Goal: Navigation & Orientation: Find specific page/section

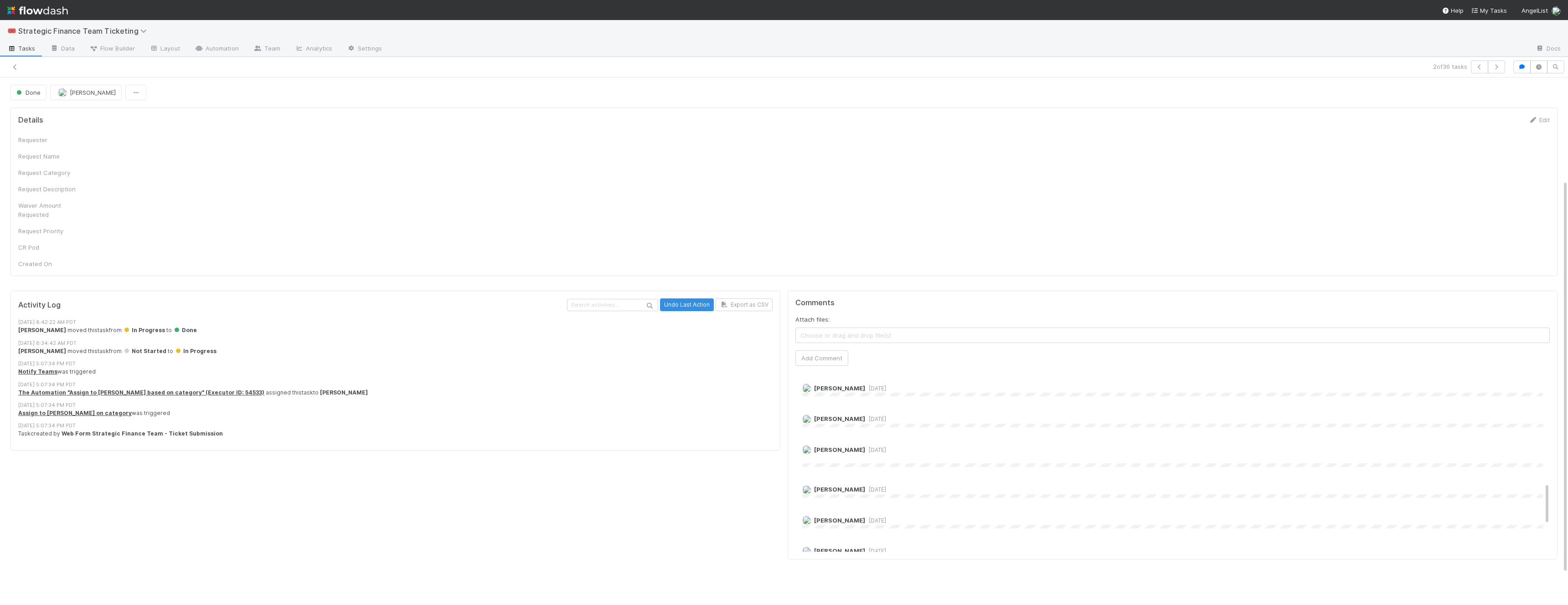
click at [20, 50] on span "Tasks" at bounding box center [21, 48] width 28 height 9
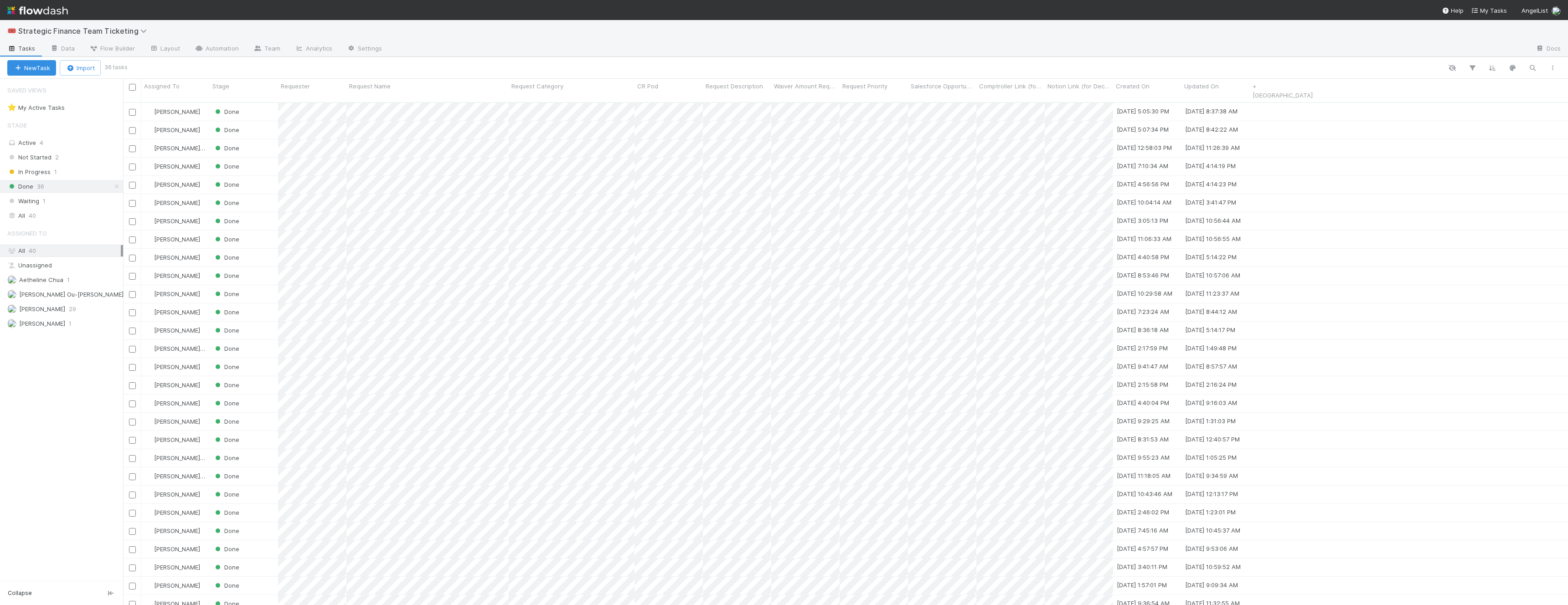
scroll to position [511, 1445]
click at [32, 137] on div "Active 4" at bounding box center [64, 142] width 113 height 12
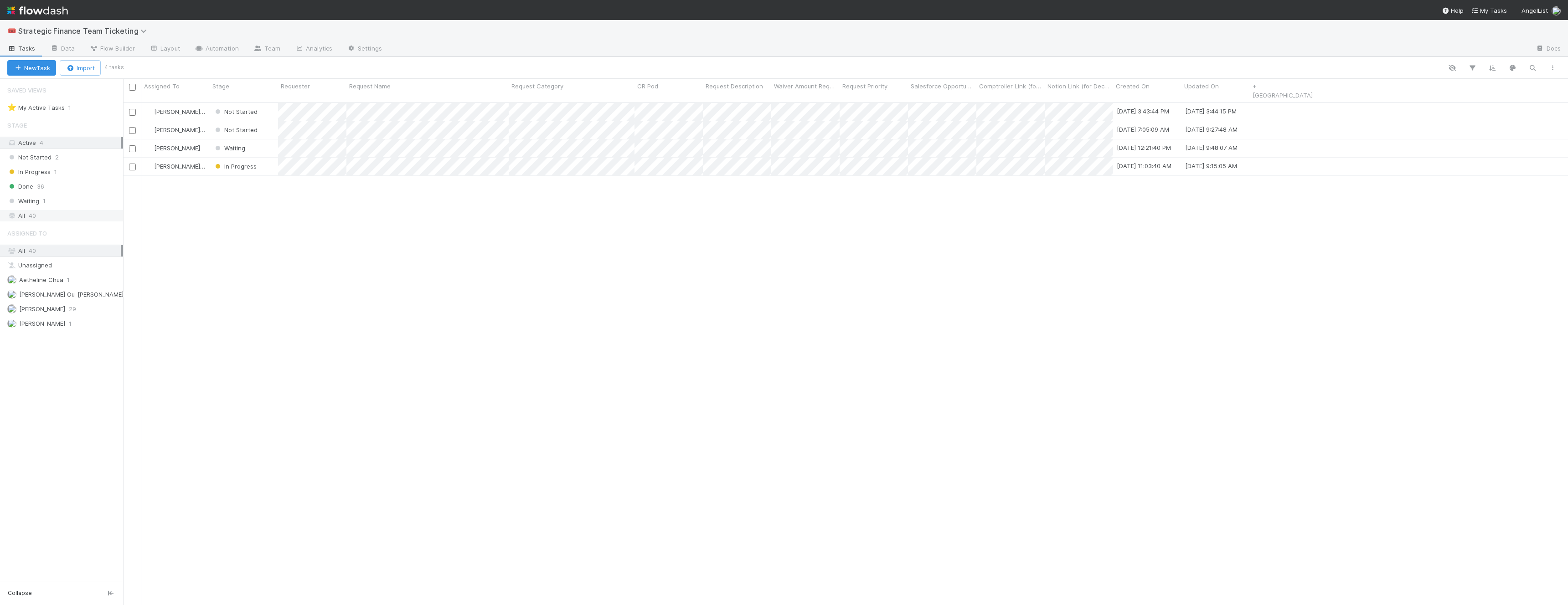
scroll to position [511, 1445]
click at [45, 213] on div "All 40" at bounding box center [64, 215] width 113 height 12
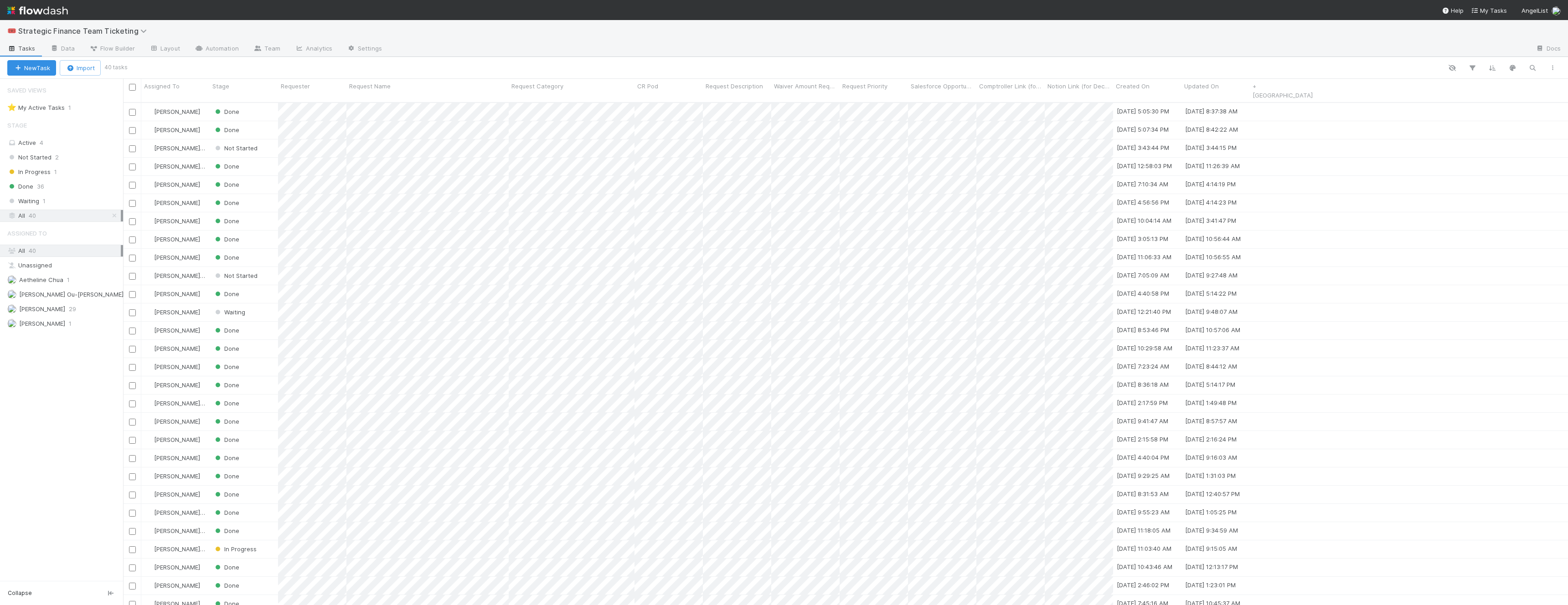
scroll to position [511, 1445]
drag, startPoint x: 506, startPoint y: 86, endPoint x: 527, endPoint y: 86, distance: 21.0
click at [528, 86] on div at bounding box center [528, 87] width 2 height 9
click at [531, 106] on div at bounding box center [784, 302] width 1568 height 605
